Goal: Information Seeking & Learning: Understand process/instructions

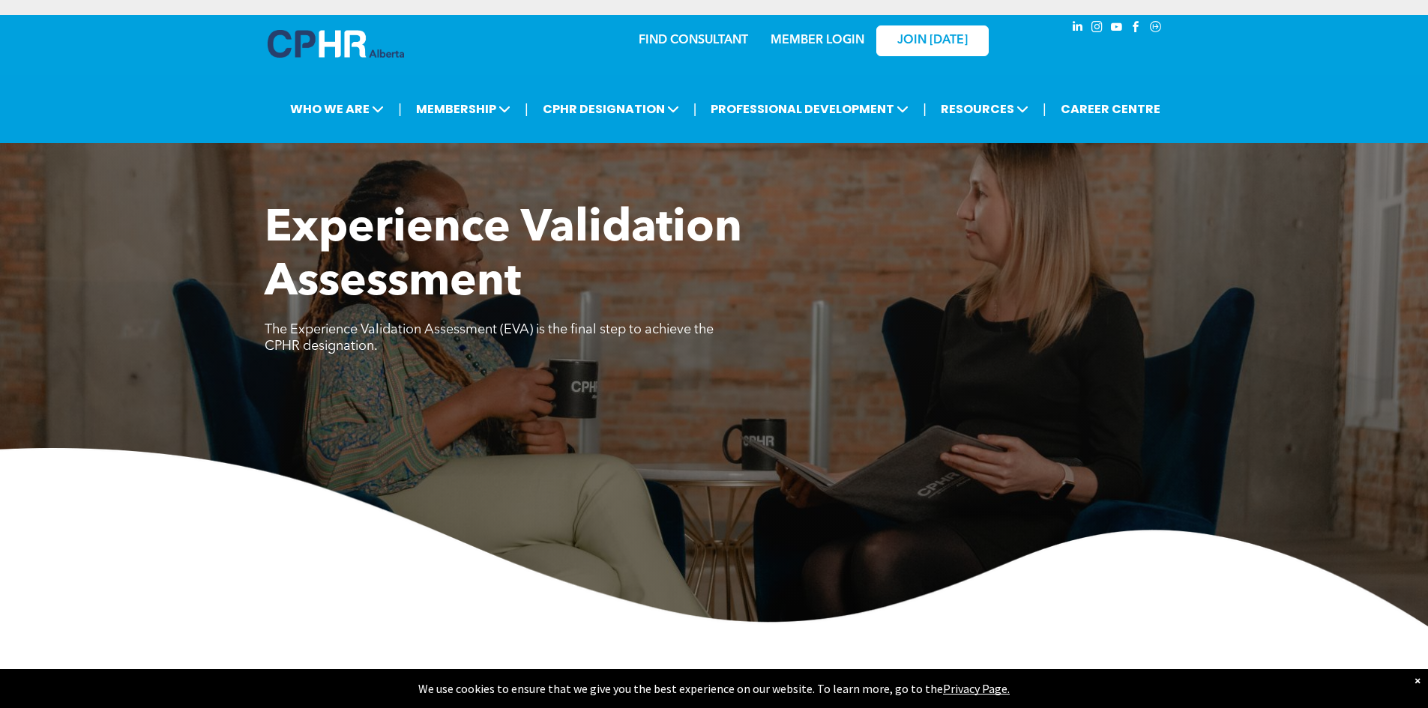
scroll to position [600, 0]
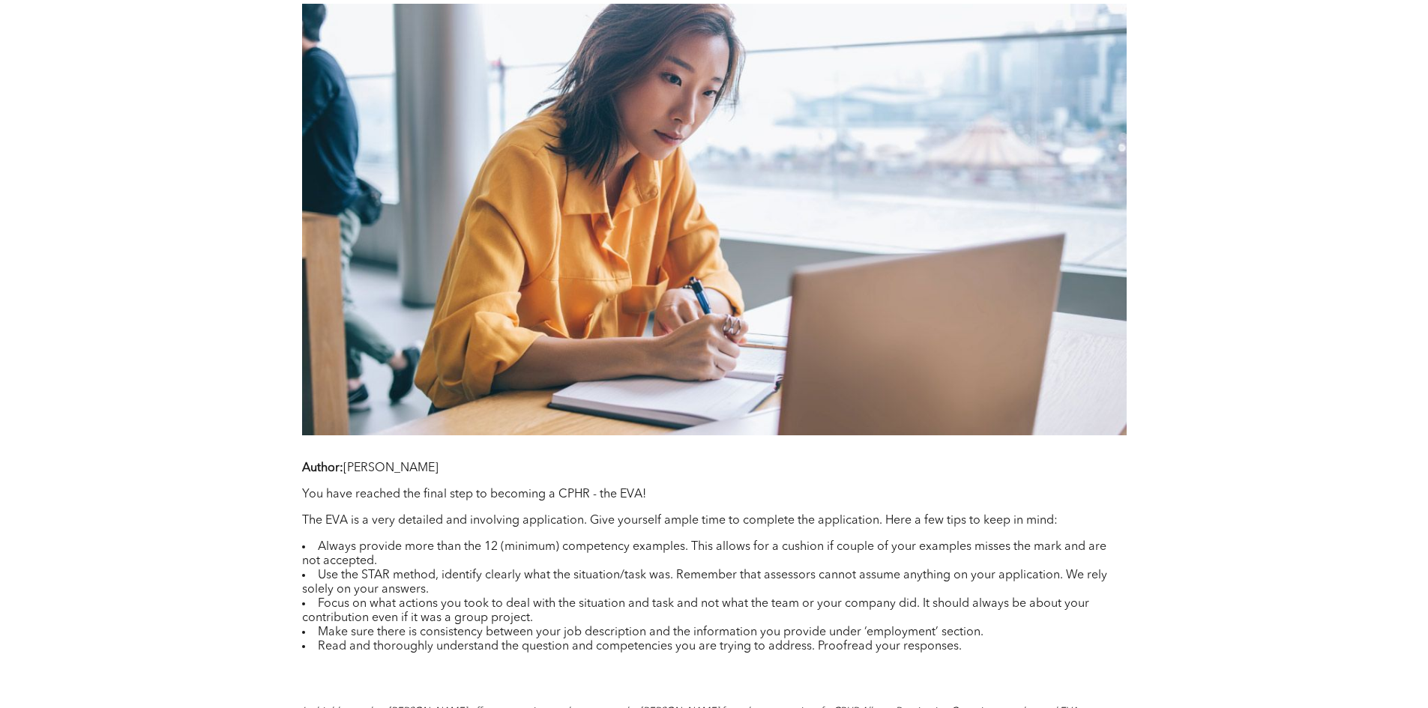
scroll to position [975, 0]
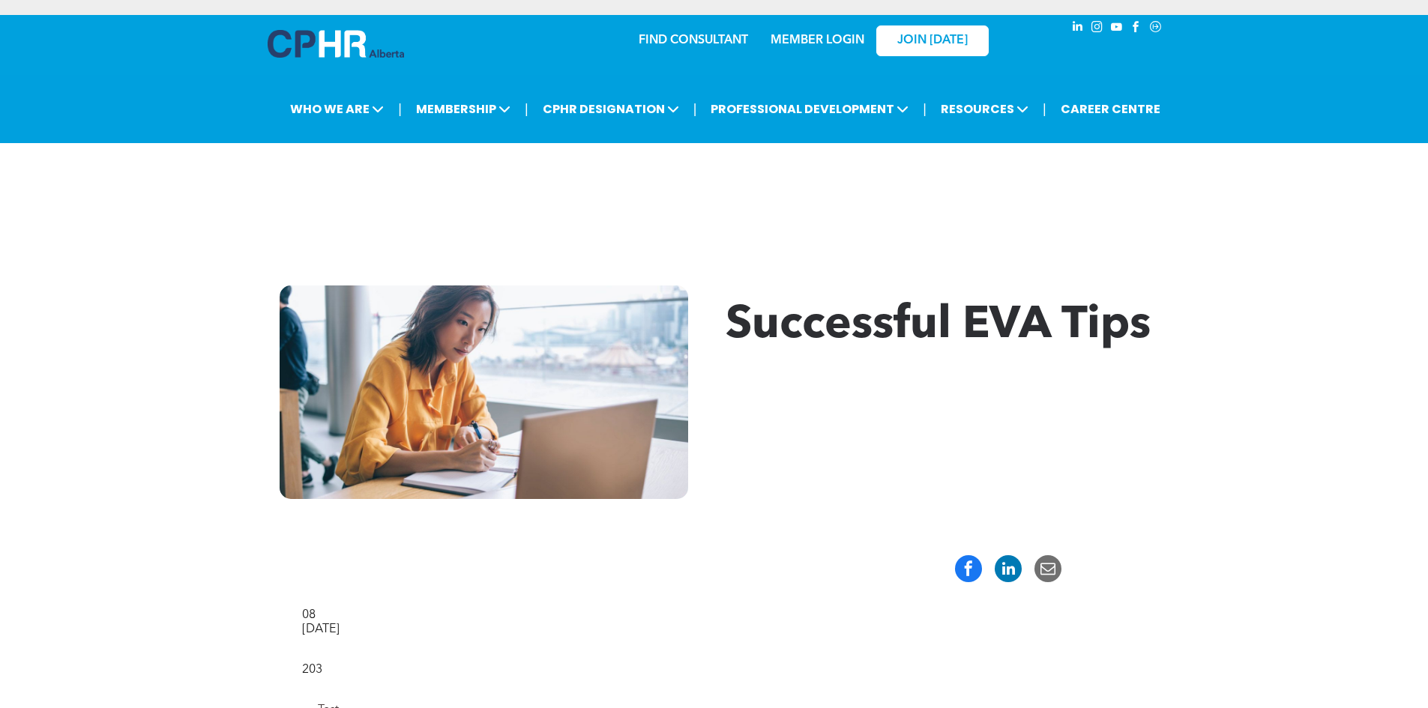
scroll to position [525, 0]
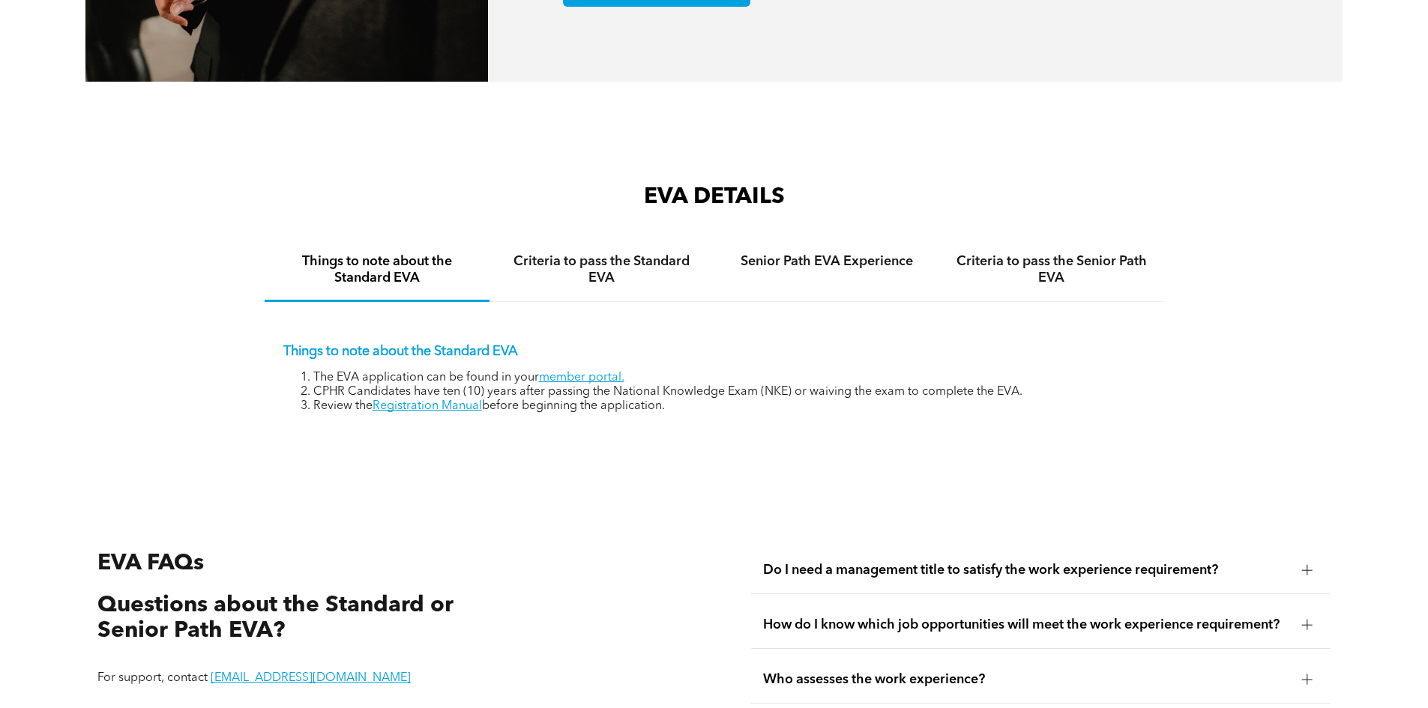
scroll to position [2399, 0]
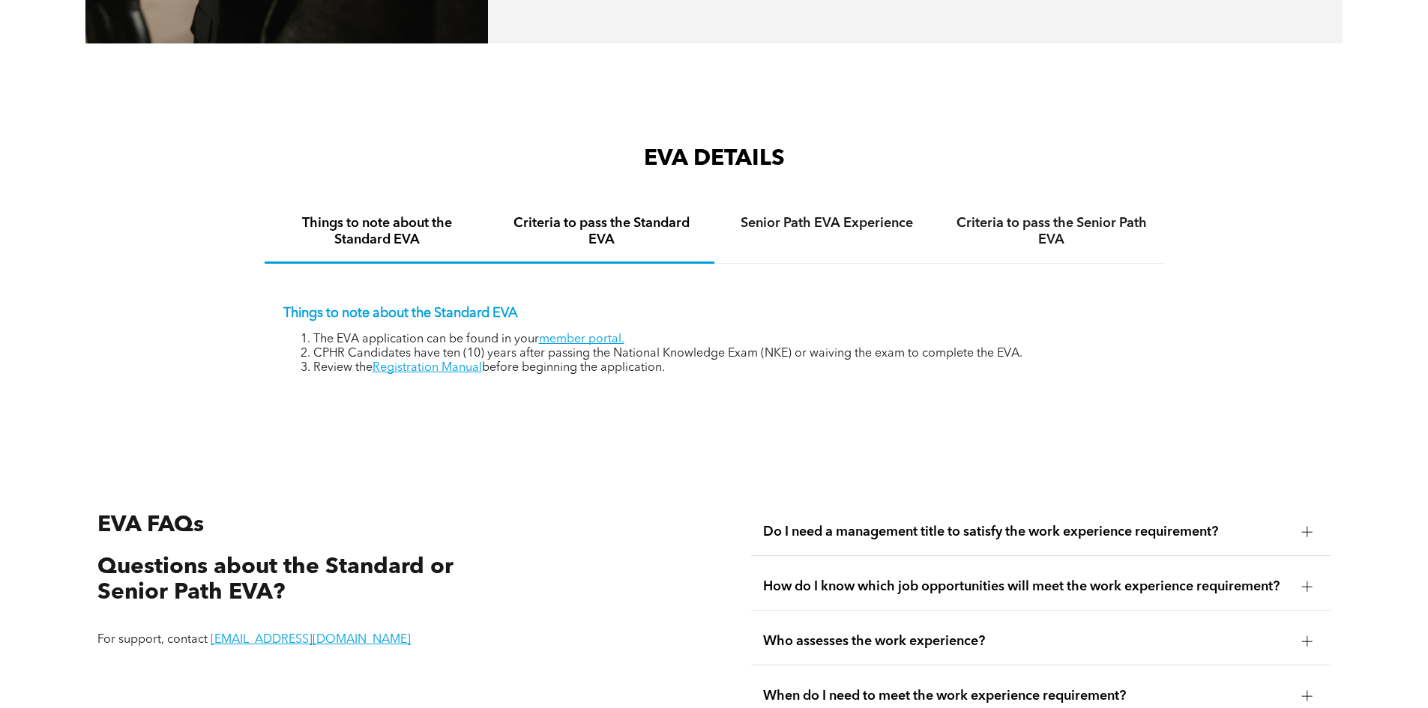
click at [617, 217] on h4 "Criteria to pass the Standard EVA" at bounding box center [602, 231] width 198 height 33
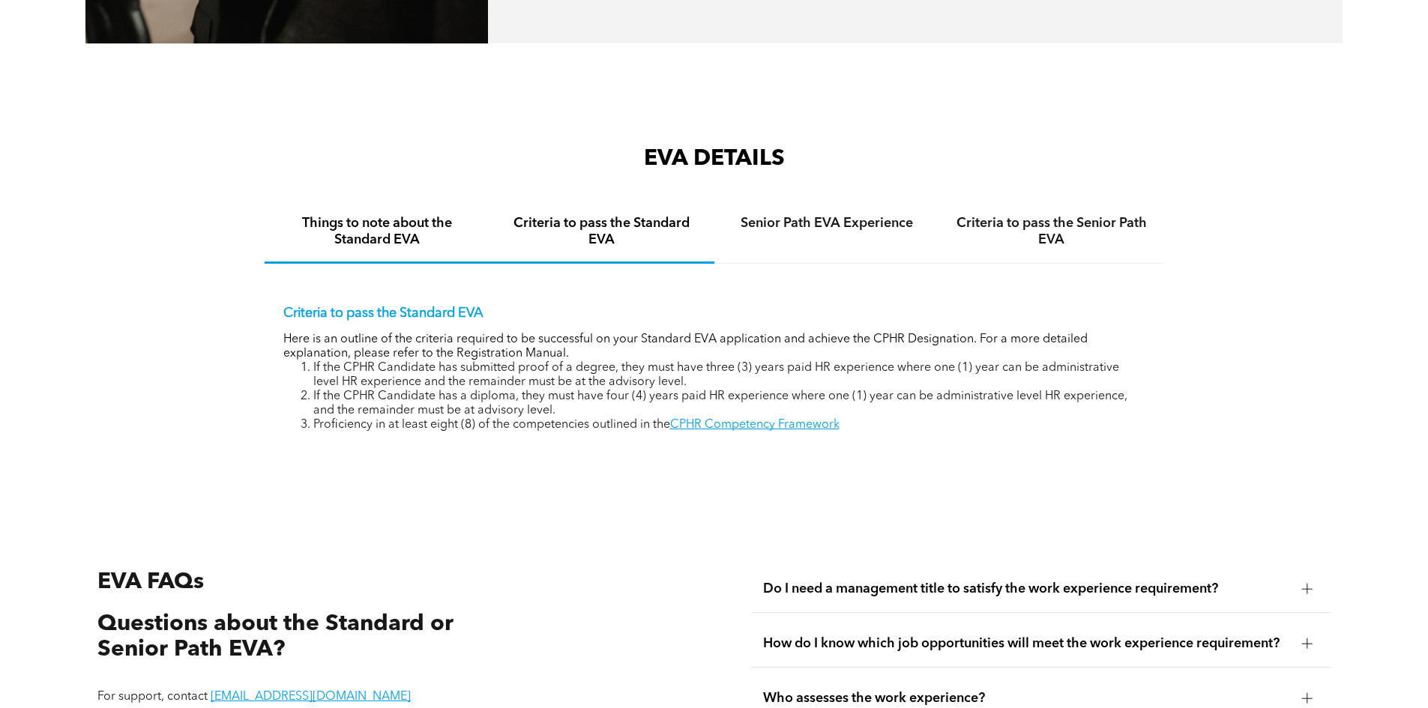
click at [376, 233] on div "Things to note about the Standard EVA" at bounding box center [377, 233] width 225 height 62
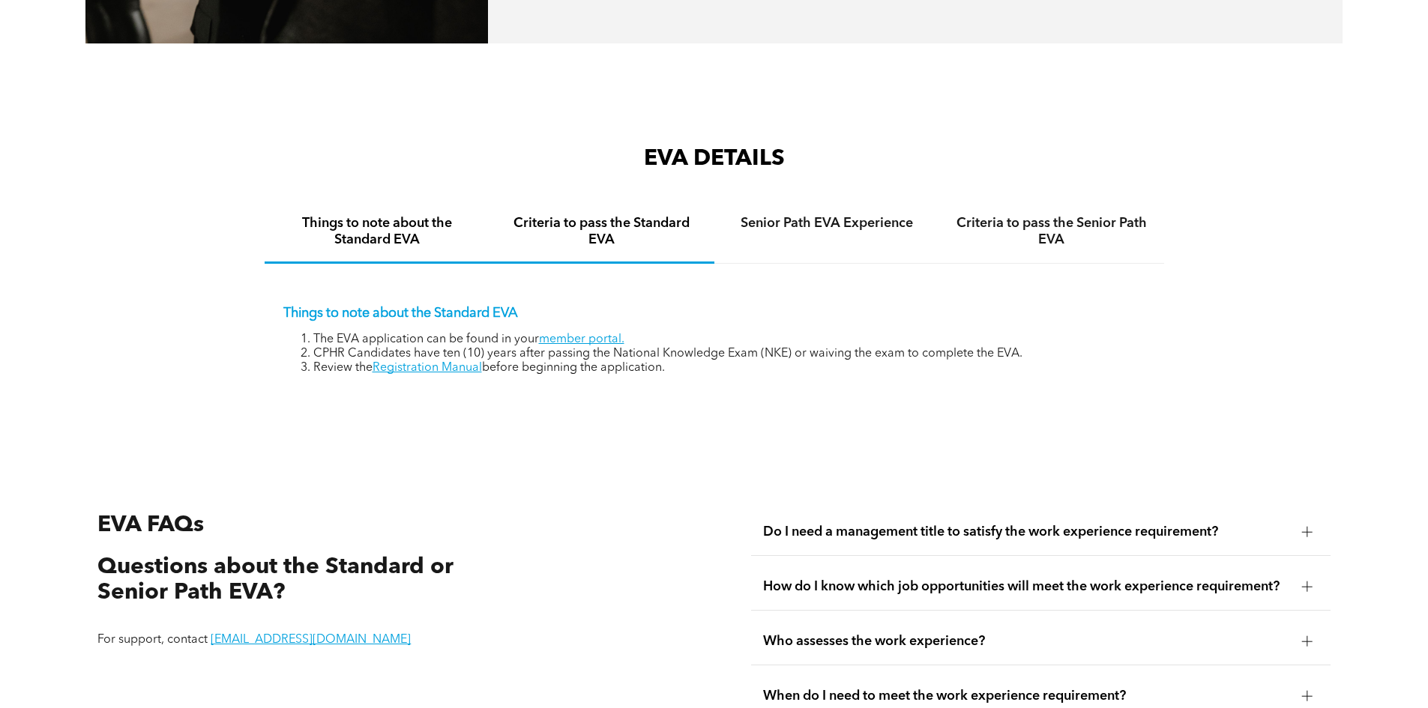
drag, startPoint x: 647, startPoint y: 205, endPoint x: 640, endPoint y: 220, distance: 16.4
click at [646, 215] on h4 "Criteria to pass the Standard EVA" at bounding box center [602, 231] width 198 height 33
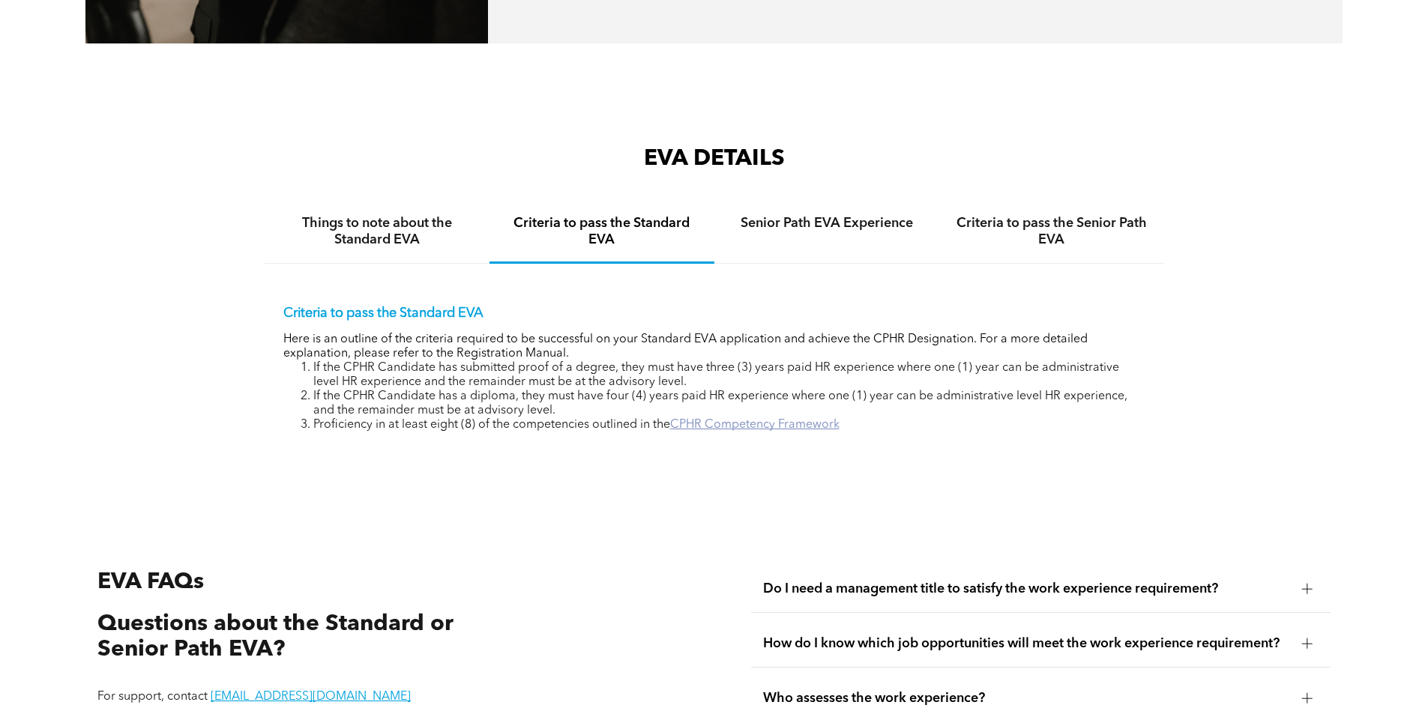
click at [834, 419] on link "CPHR Competency Framework" at bounding box center [754, 425] width 169 height 12
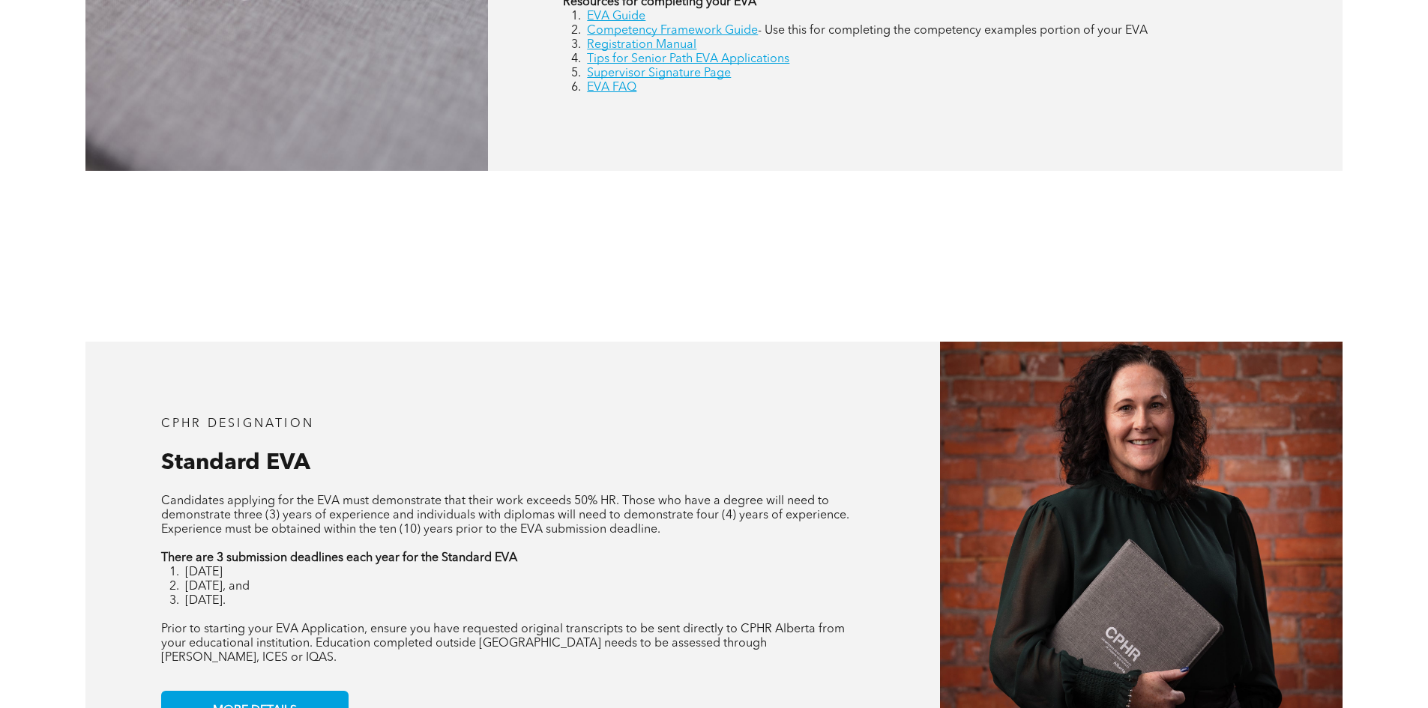
scroll to position [1349, 0]
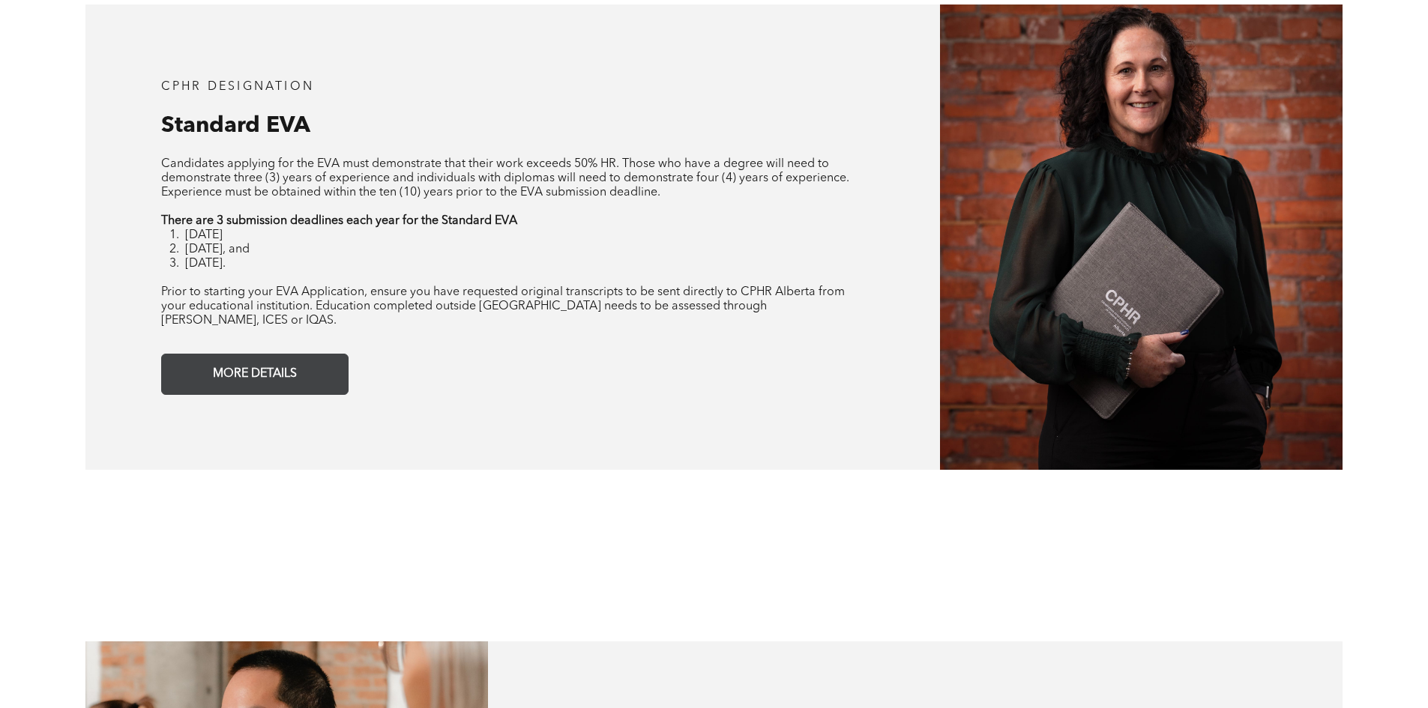
click at [213, 360] on span "MORE DETAILS" at bounding box center [255, 374] width 94 height 29
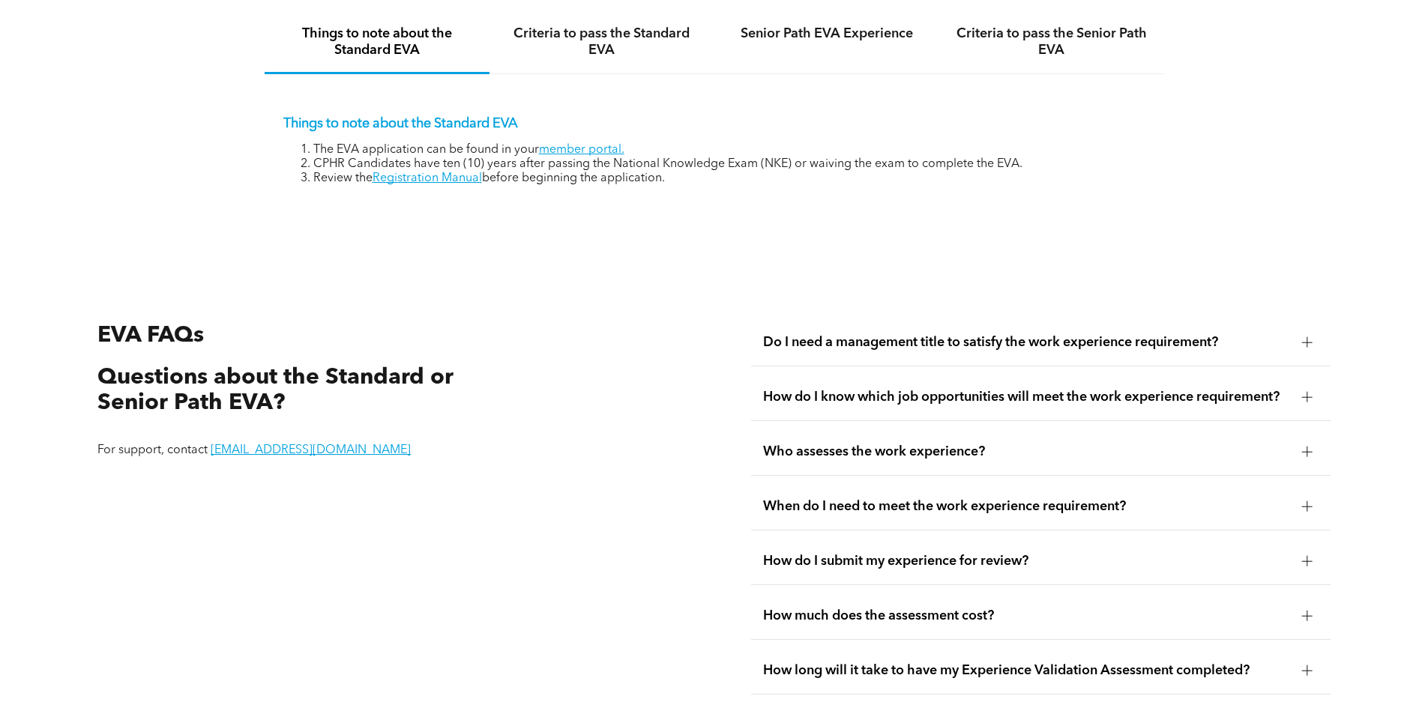
scroll to position [2364, 0]
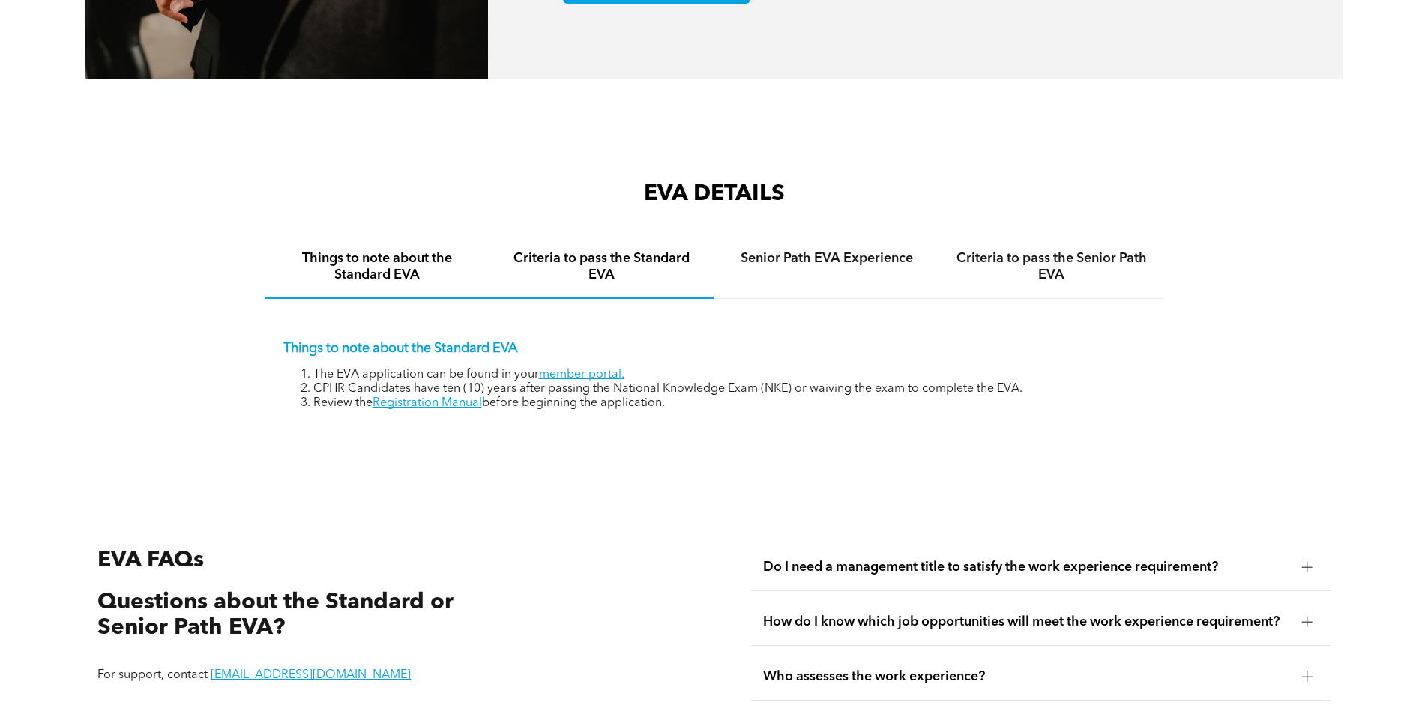
click at [653, 256] on h4 "Criteria to pass the Standard EVA" at bounding box center [602, 266] width 198 height 33
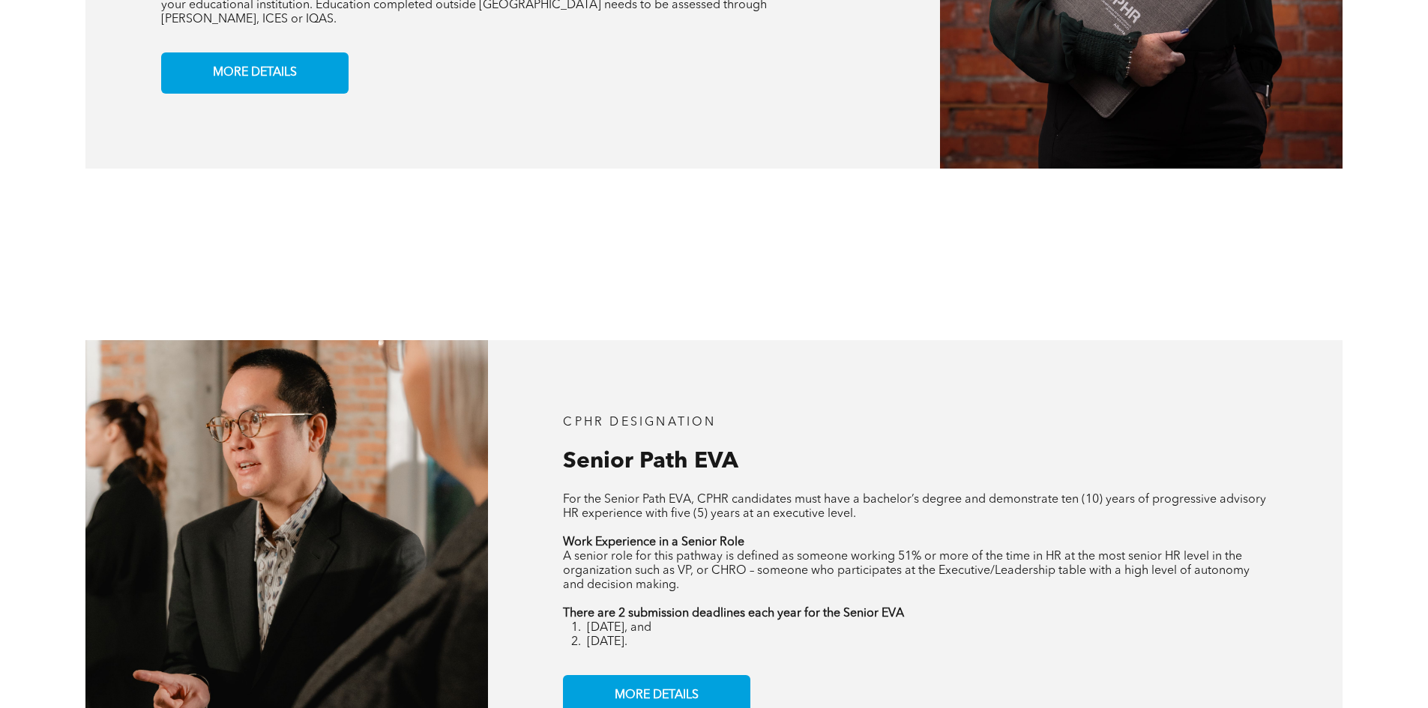
scroll to position [1539, 0]
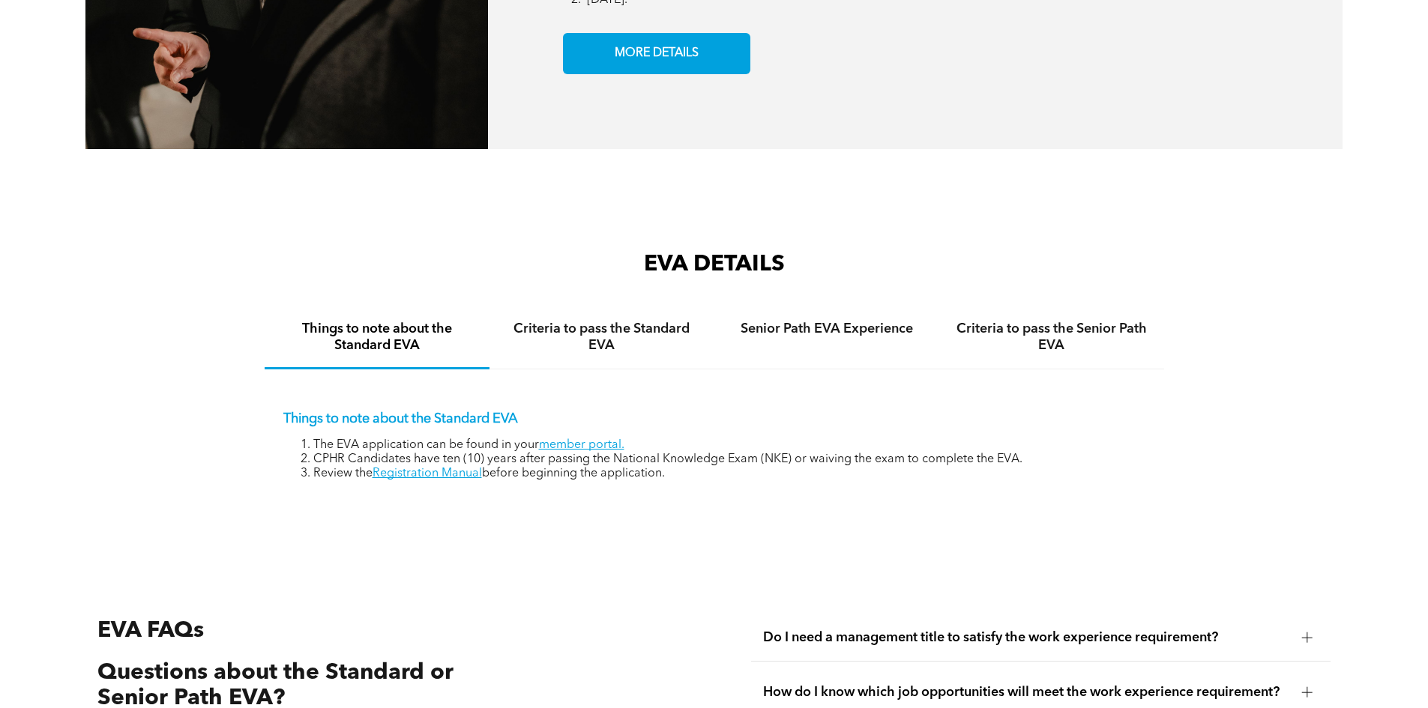
scroll to position [2174, 0]
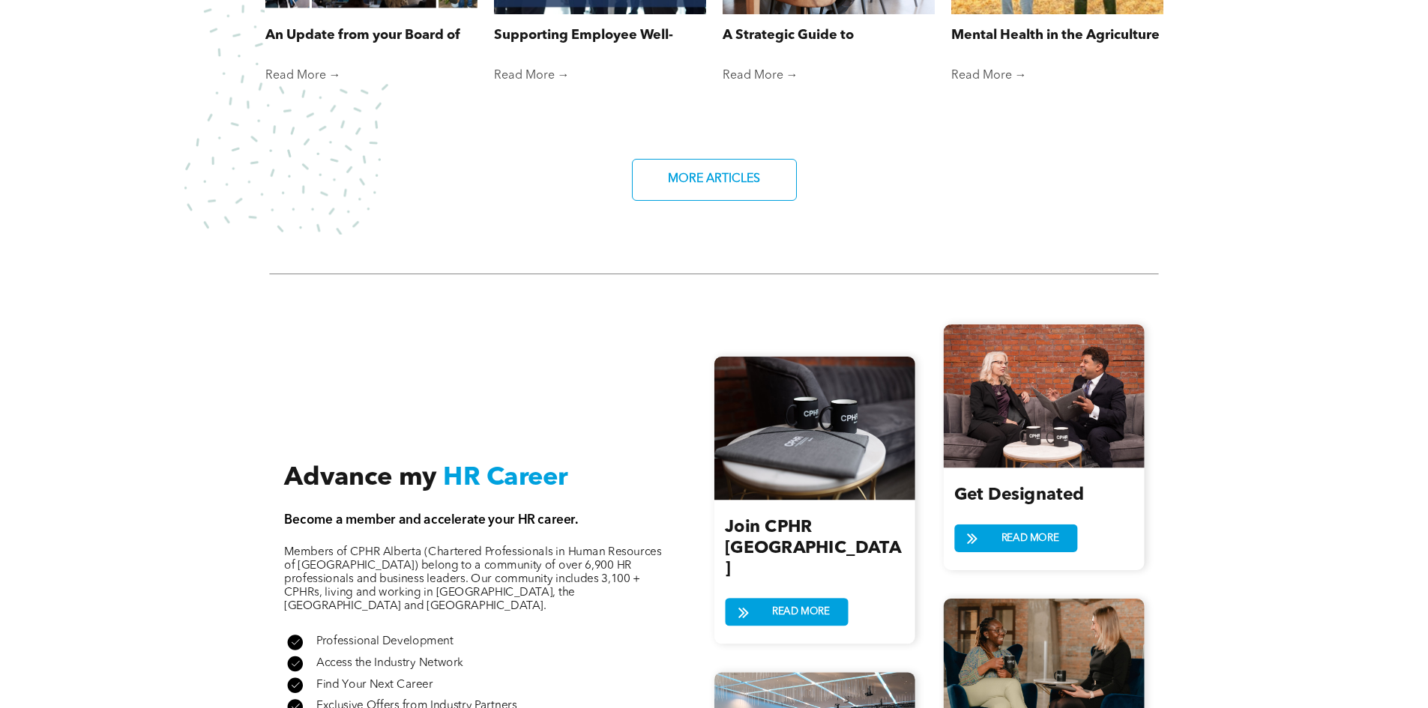
scroll to position [1574, 0]
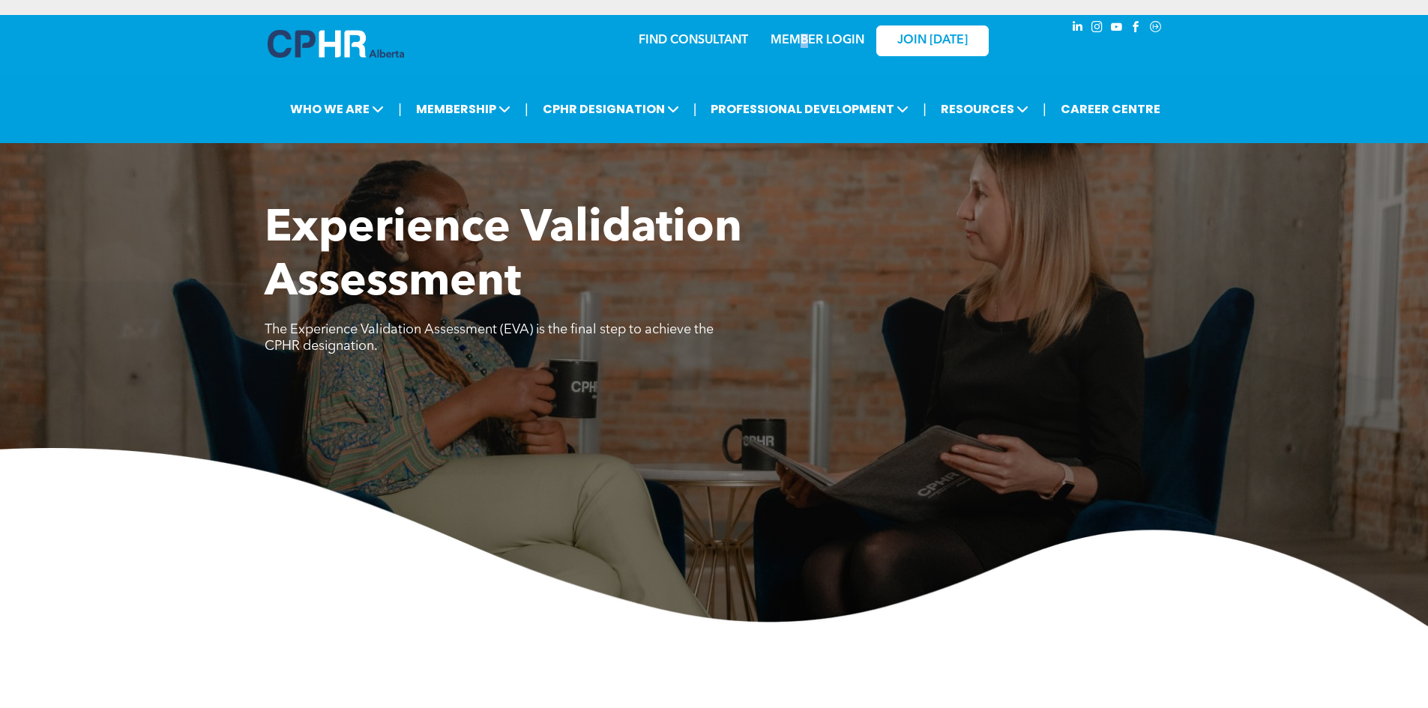
drag, startPoint x: 804, startPoint y: 30, endPoint x: 809, endPoint y: 43, distance: 13.8
click at [805, 31] on div "MEMBER LOGIN" at bounding box center [816, 35] width 97 height 27
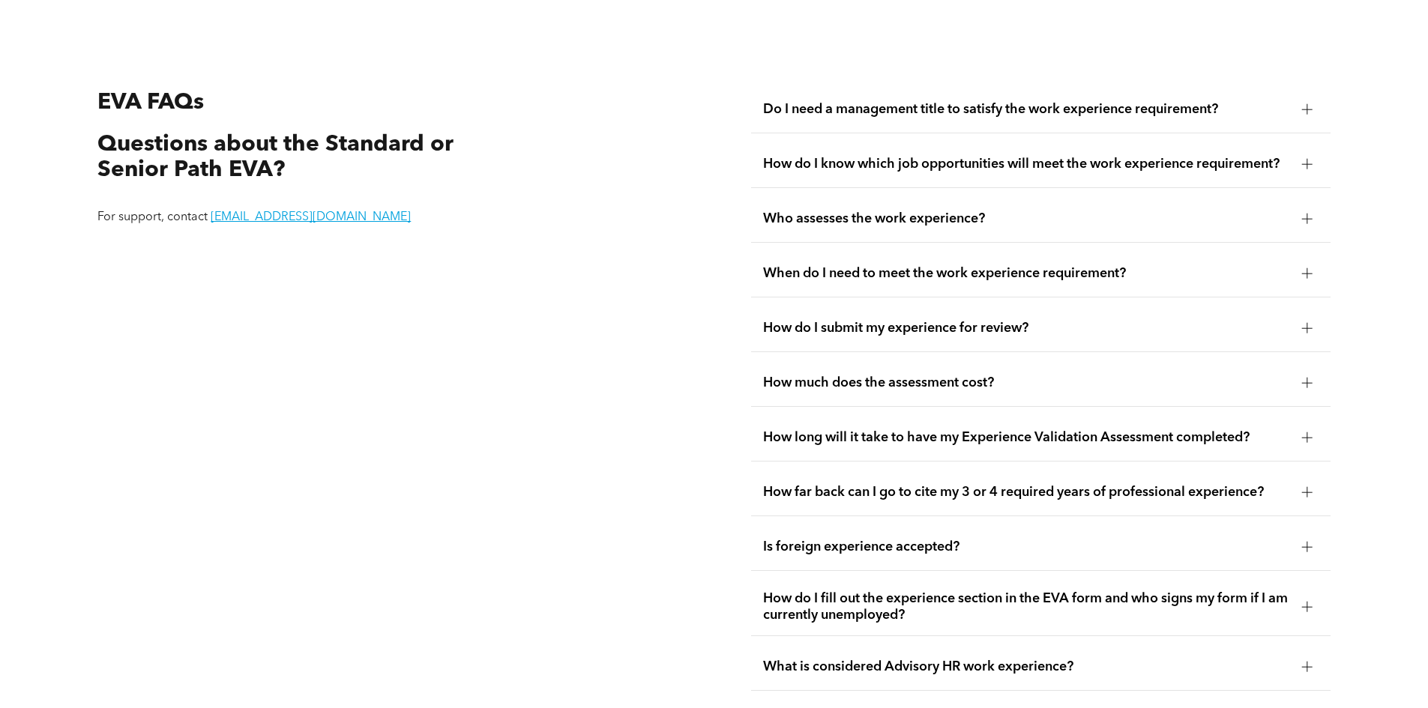
scroll to position [2822, 0]
click at [1306, 86] on div "Do I need a management title to satisfy the work experience requirement?" at bounding box center [1040, 109] width 579 height 47
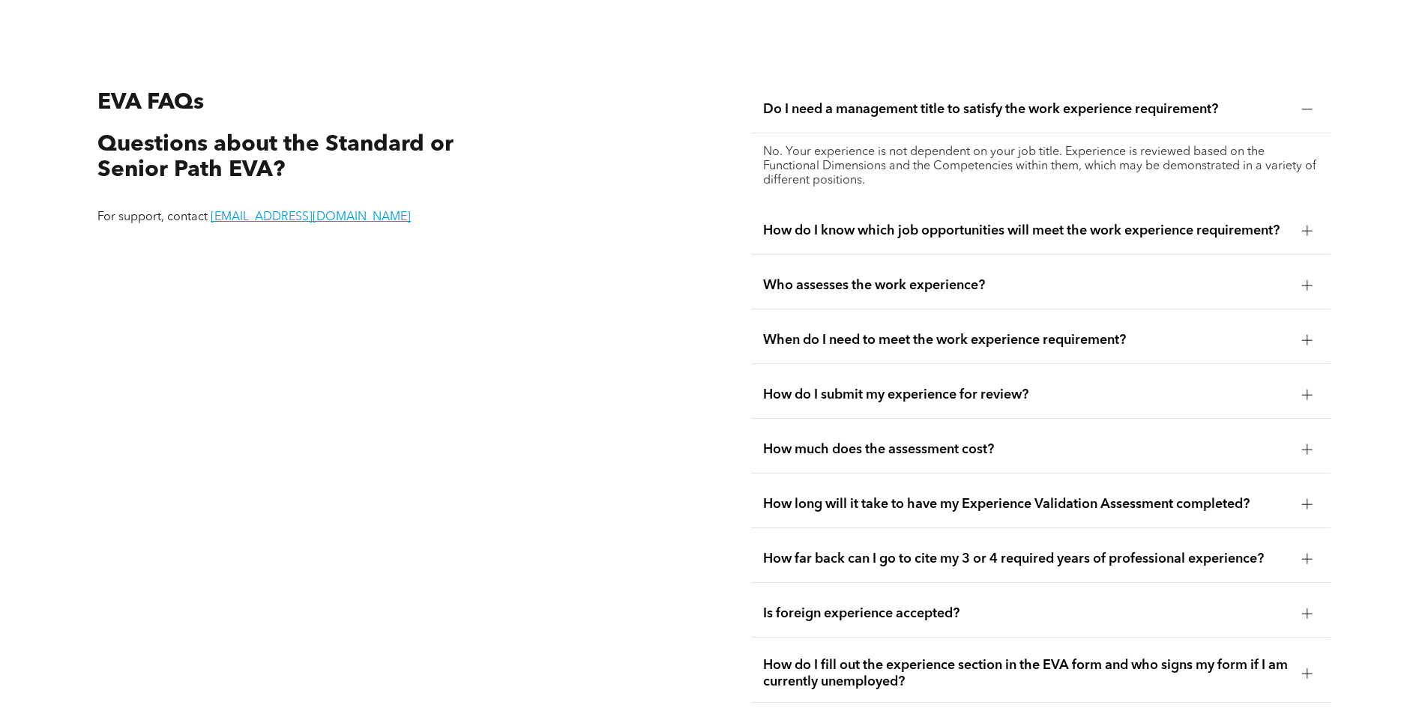
click at [1306, 86] on div "Do I need a management title to satisfy the work experience requirement?" at bounding box center [1040, 109] width 579 height 47
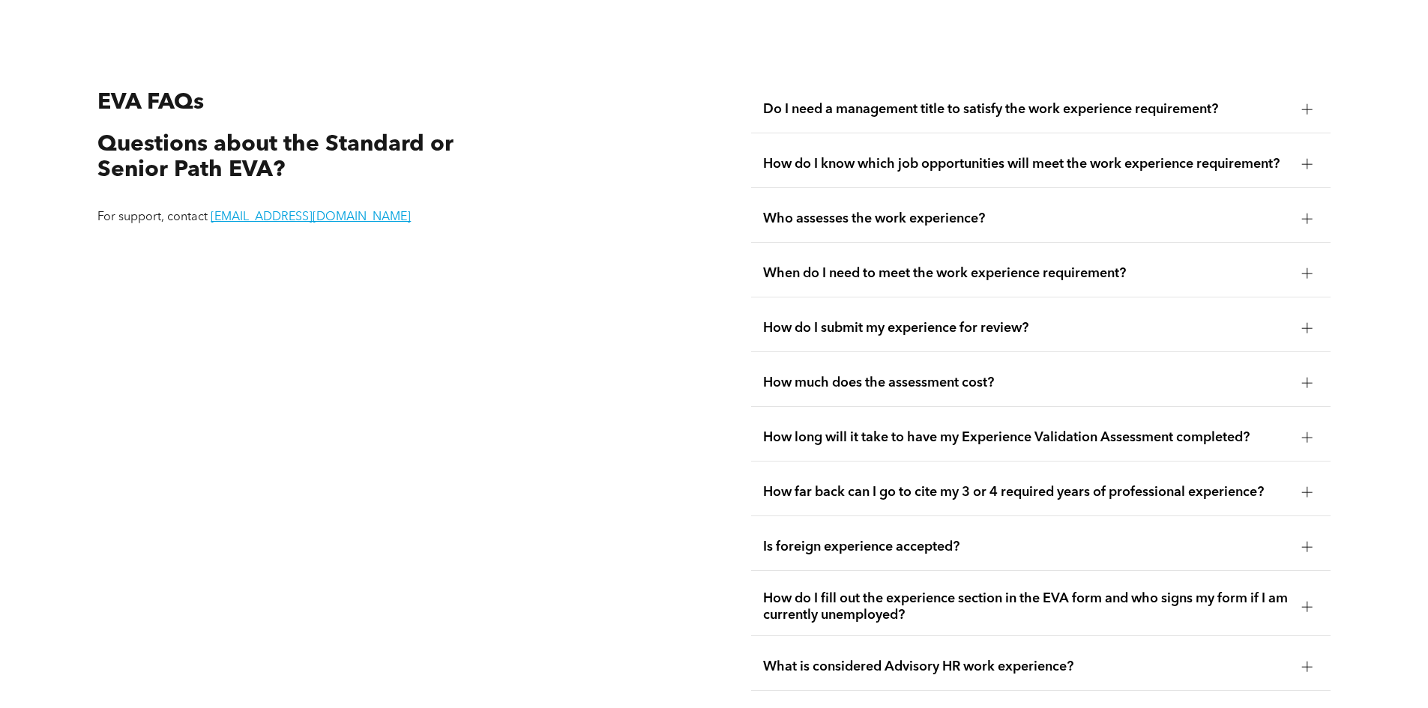
click at [1289, 160] on div "How do I know which job opportunities will meet the work experience requirement?" at bounding box center [1040, 164] width 579 height 47
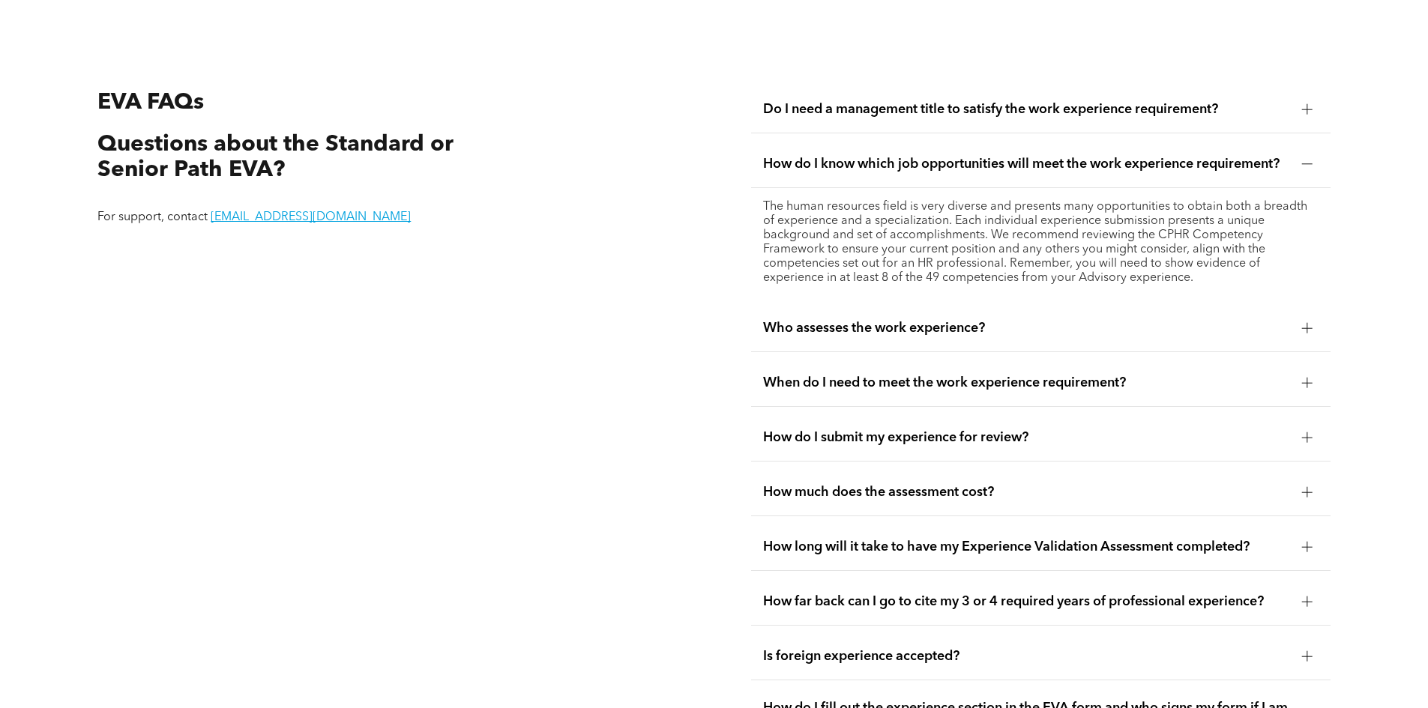
click at [1289, 160] on div "How do I know which job opportunities will meet the work experience requirement?" at bounding box center [1040, 164] width 579 height 47
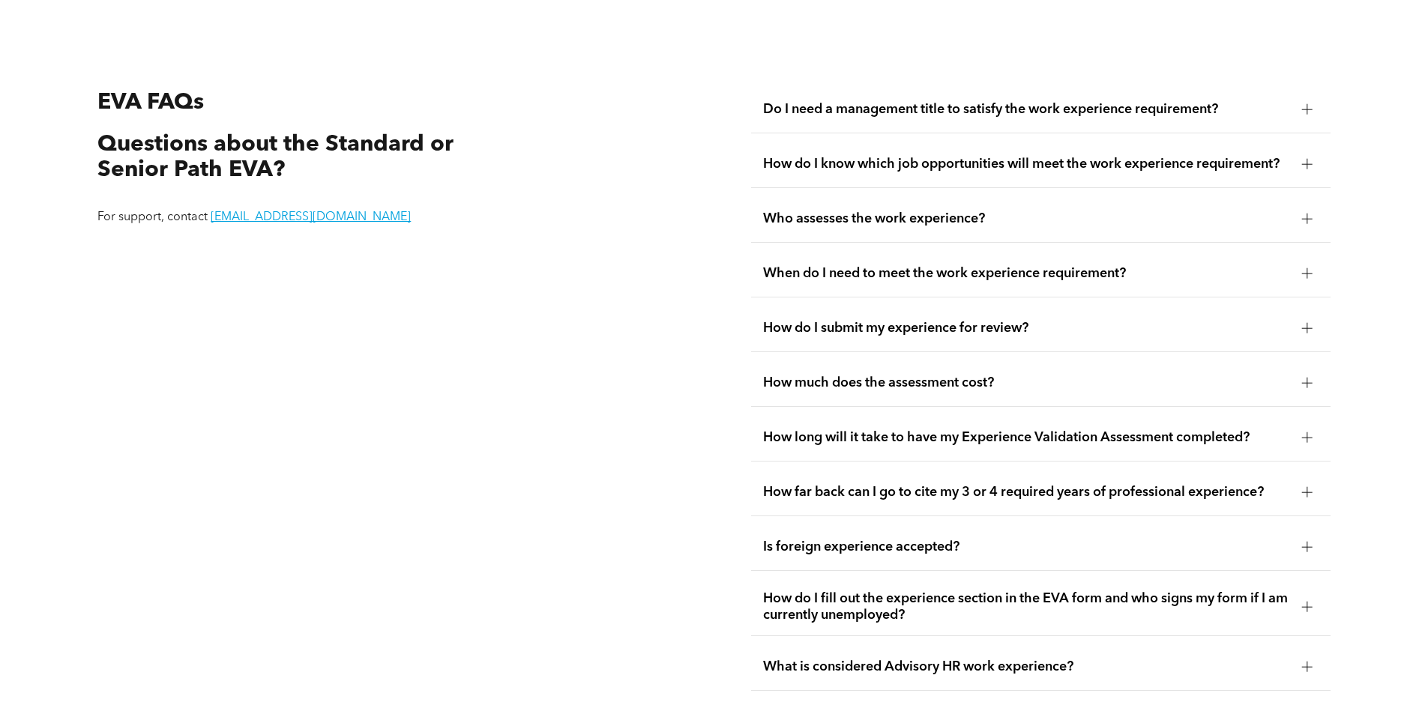
click at [1250, 269] on div "When do I need to meet the work experience requirement?" at bounding box center [1040, 273] width 579 height 47
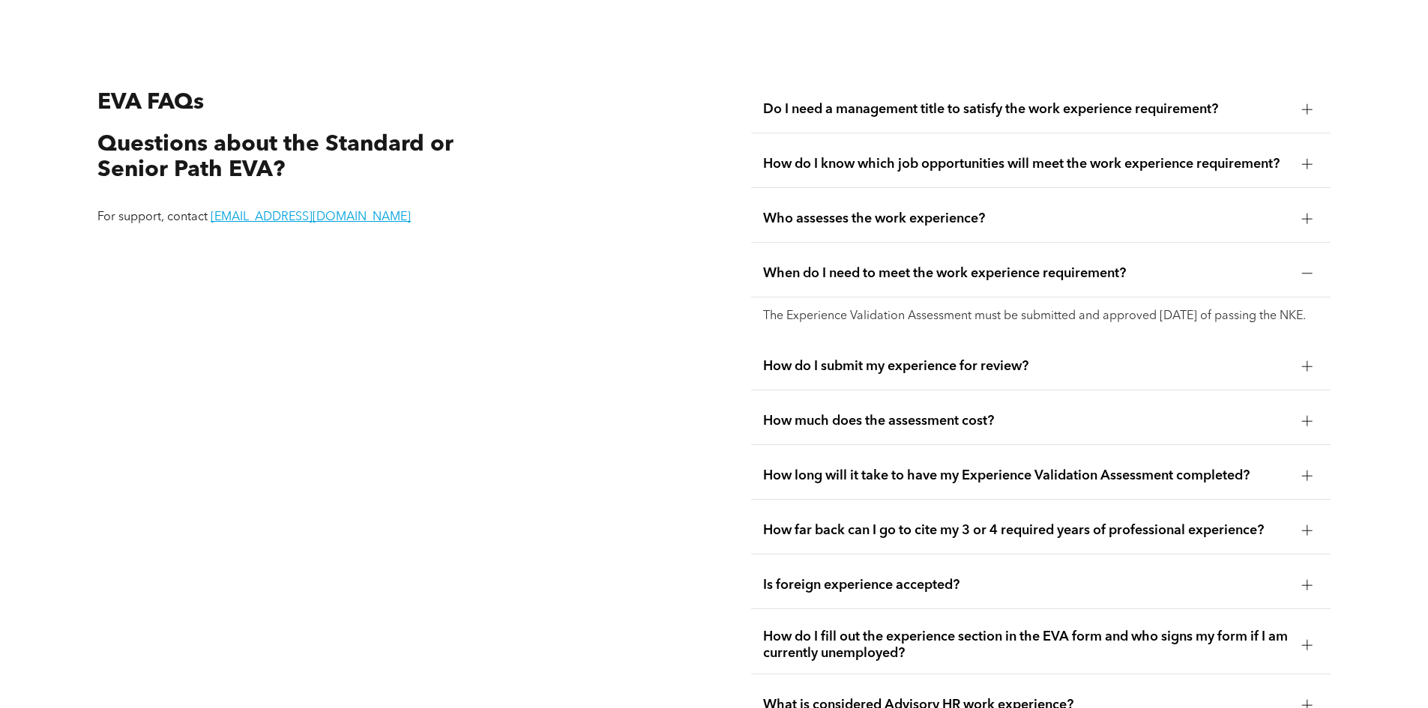
click at [1237, 355] on div "How do I submit my experience for review?" at bounding box center [1040, 366] width 579 height 47
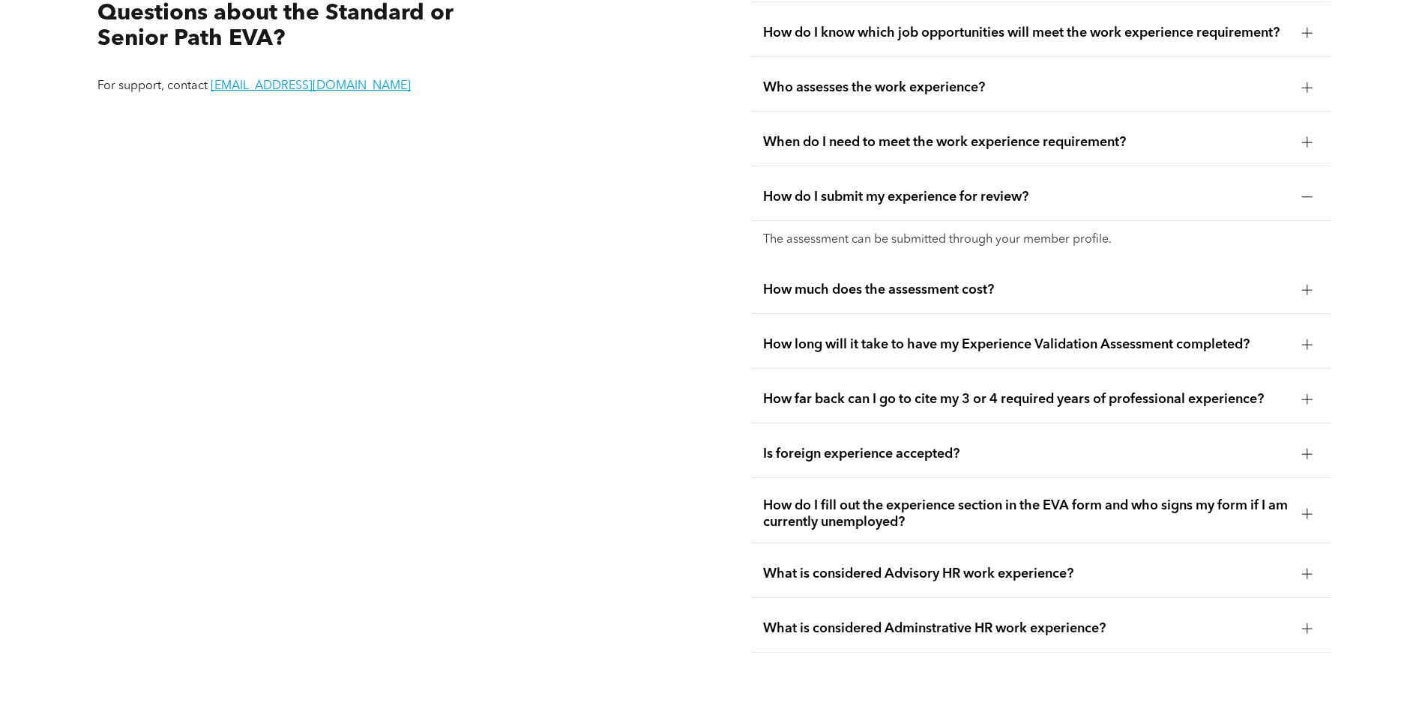
scroll to position [3046, 0]
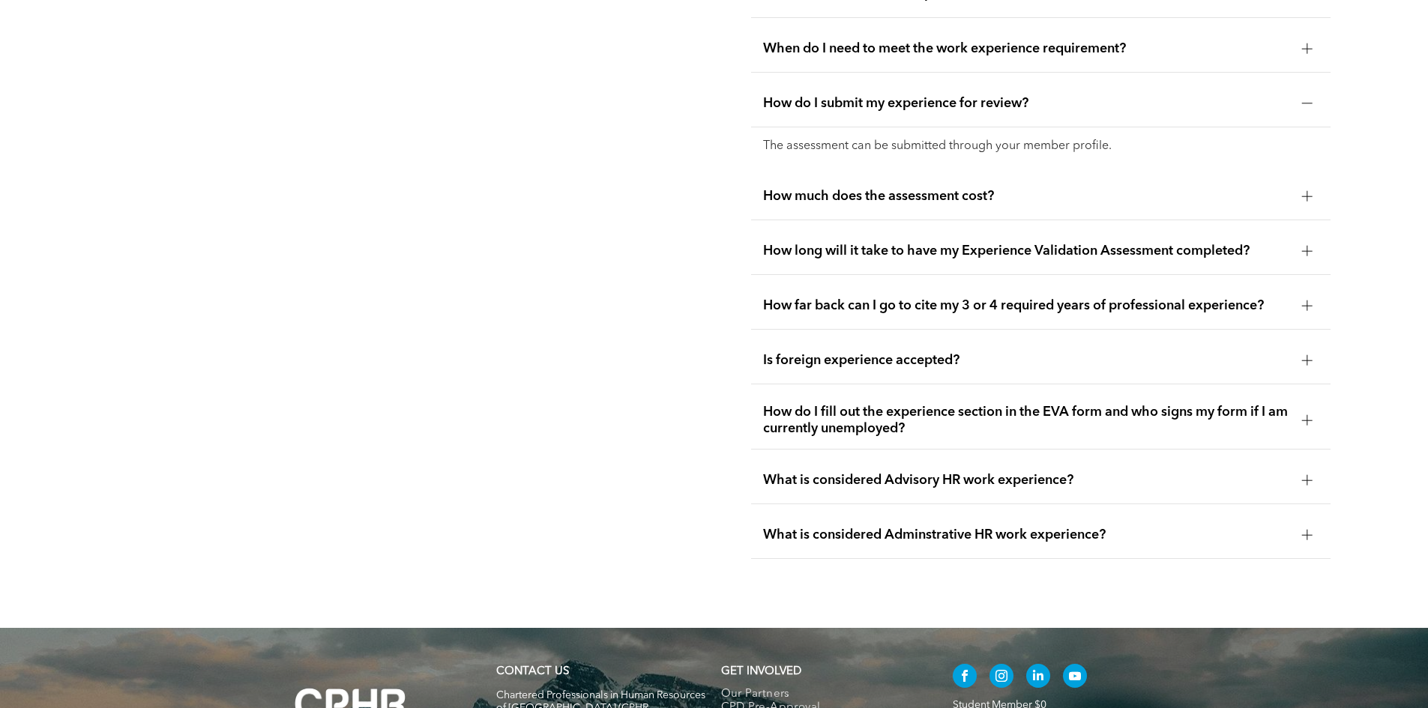
click at [1247, 188] on span "How much does the assessment cost?" at bounding box center [1026, 196] width 527 height 16
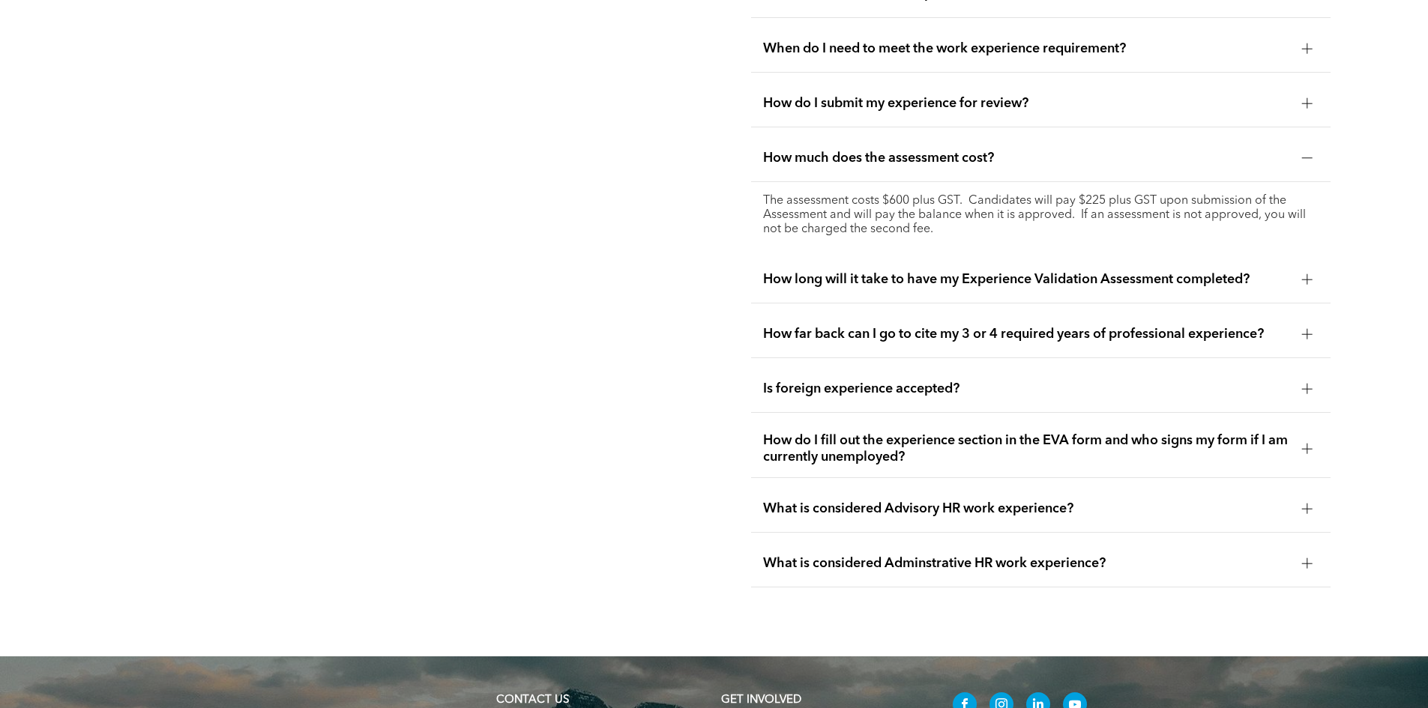
click at [1220, 366] on div "Is foreign experience accepted?" at bounding box center [1040, 389] width 579 height 47
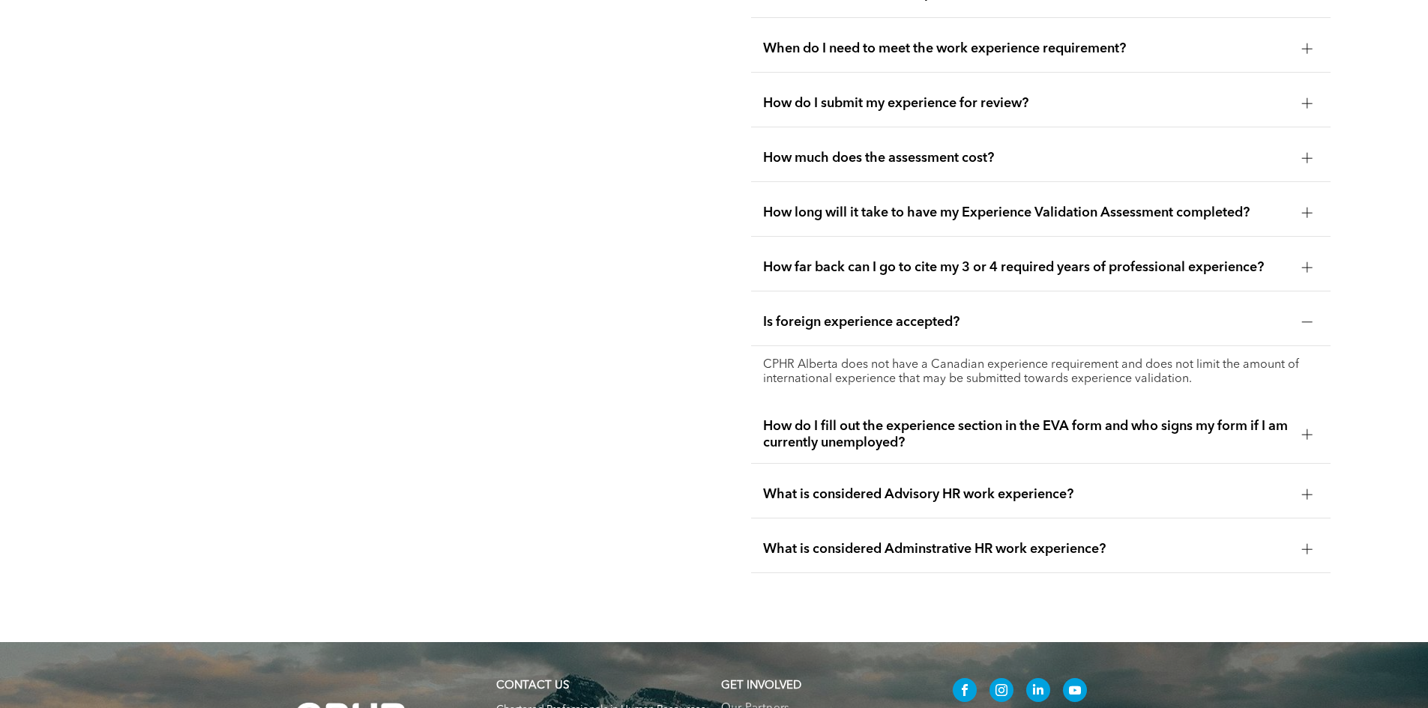
click at [1207, 406] on div "How do I fill out the experience section in the EVA form and who signs my form …" at bounding box center [1040, 435] width 579 height 58
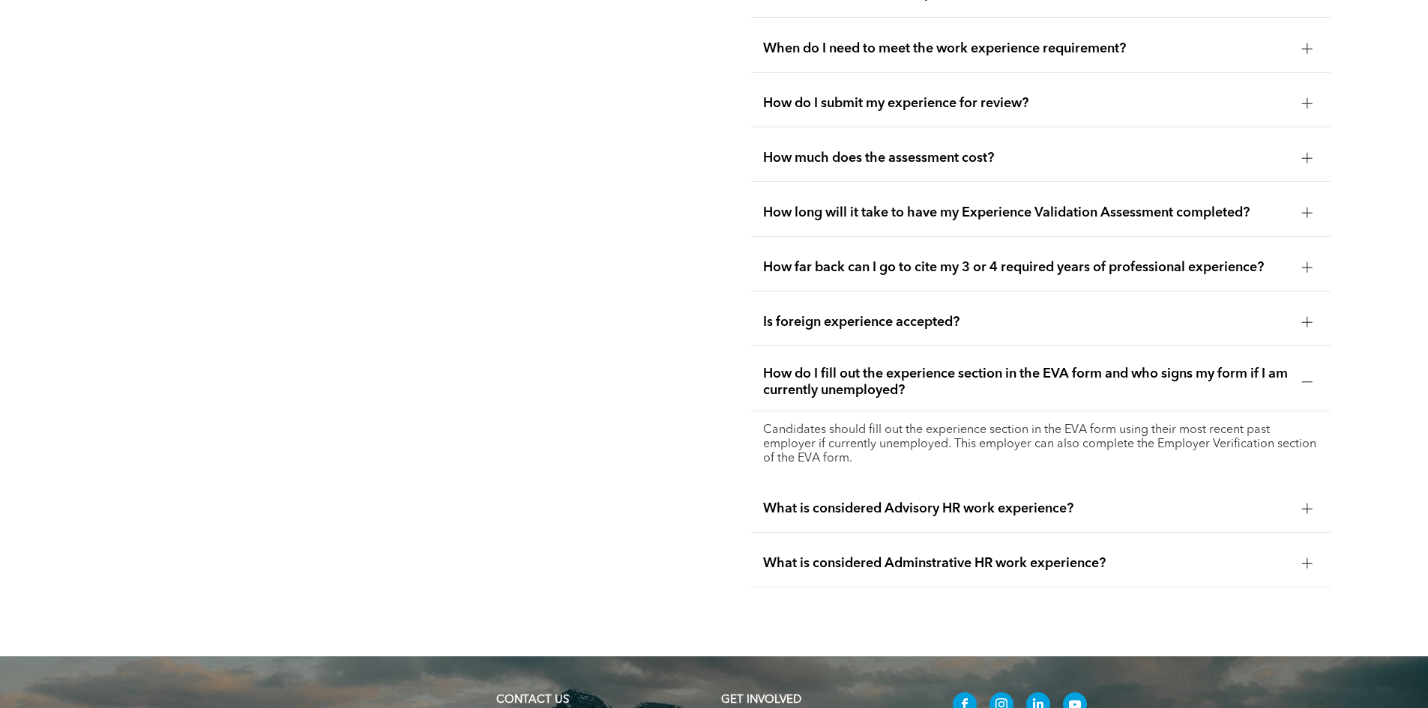
click at [1169, 513] on div "What is considered Advisory HR work experience?" at bounding box center [1040, 509] width 579 height 47
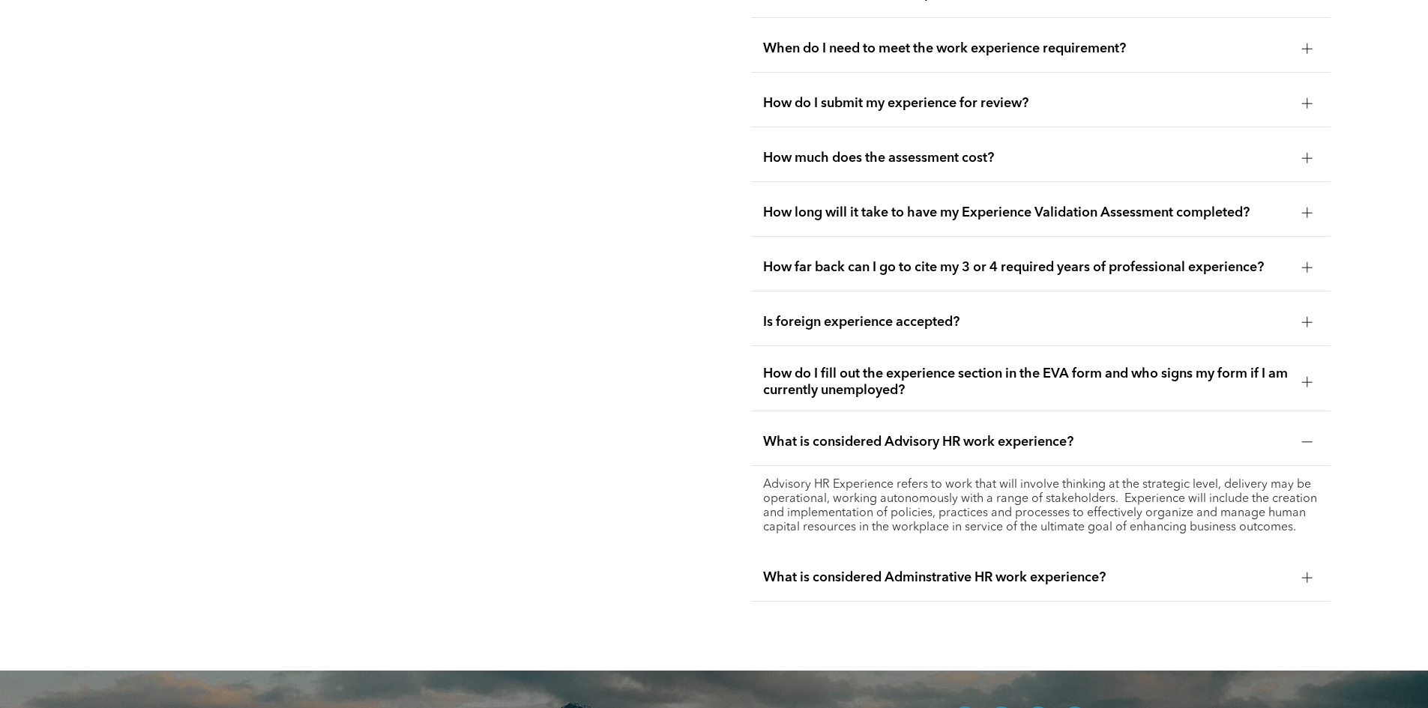
click at [1163, 555] on div "What is considered Adminstrative HR work experience?" at bounding box center [1040, 578] width 579 height 47
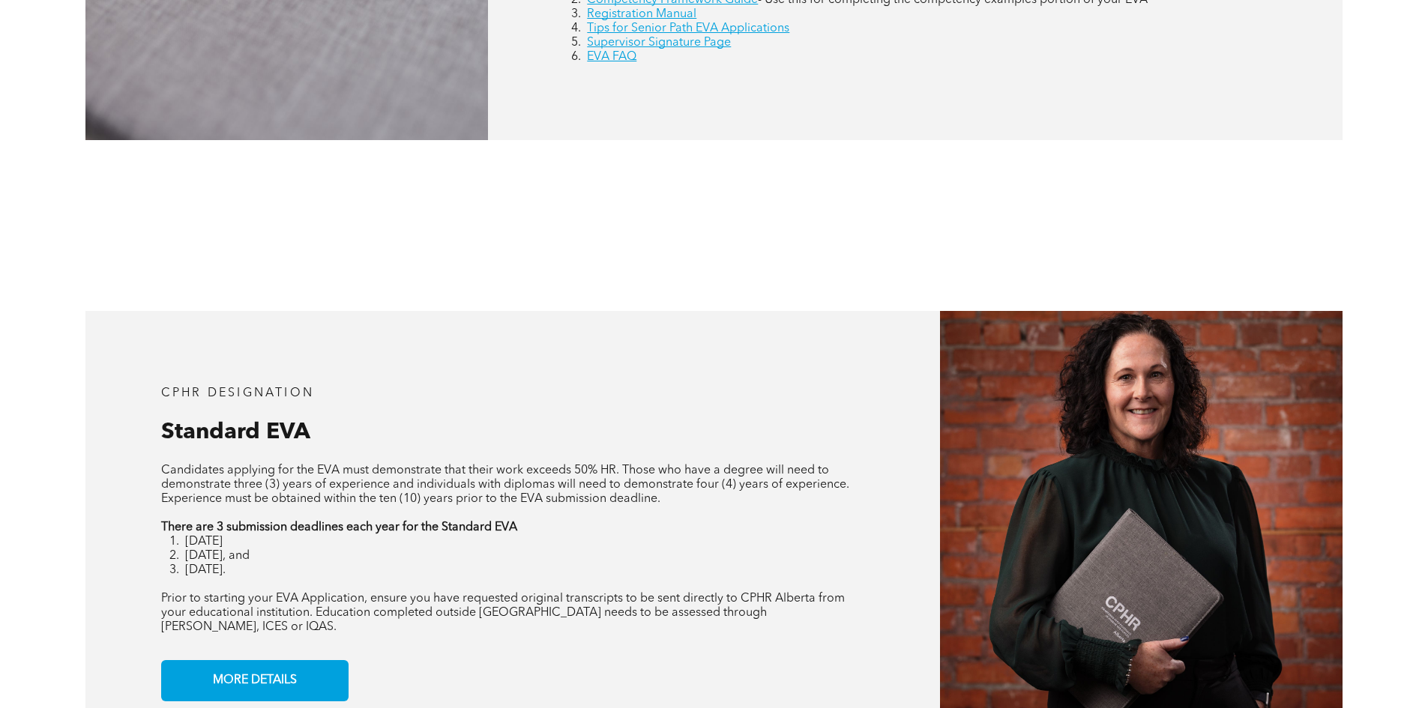
scroll to position [0, 0]
